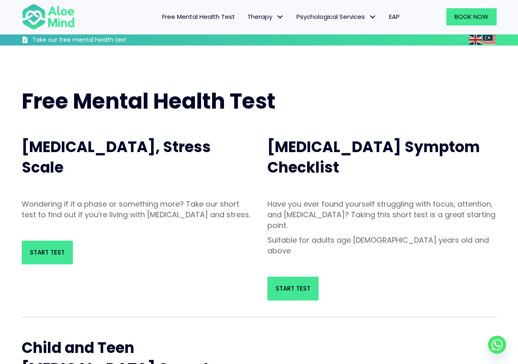
scroll to position [41, 0]
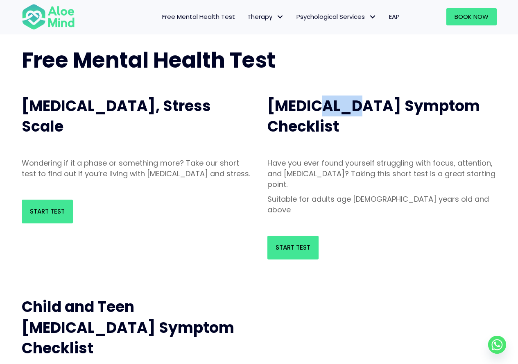
drag, startPoint x: 314, startPoint y: 108, endPoint x: 350, endPoint y: 113, distance: 35.9
click at [350, 113] on span "Adult ADHD Symptom Checklist" at bounding box center [374, 115] width 213 height 41
copy span "ADHD"
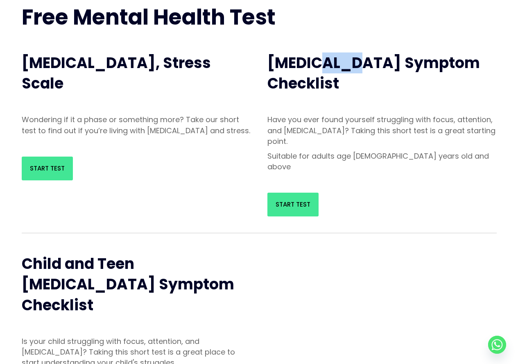
scroll to position [0, 0]
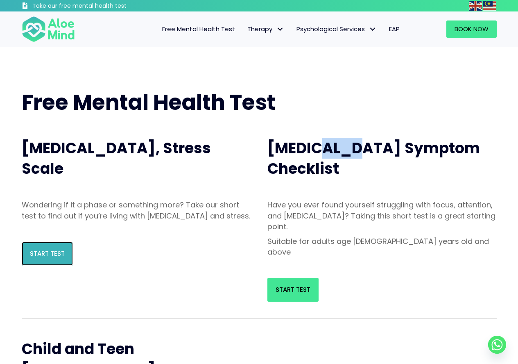
click at [55, 258] on link "Start Test" at bounding box center [47, 254] width 51 height 24
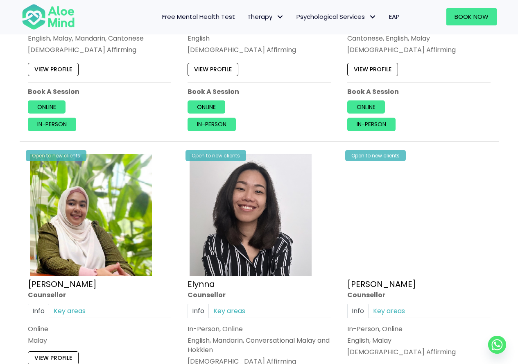
scroll to position [615, 0]
